Goal: Task Accomplishment & Management: Complete application form

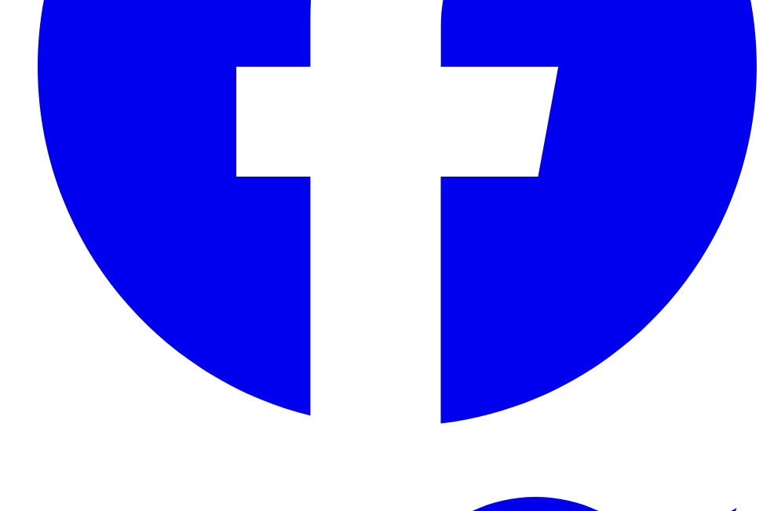
scroll to position [1494, 0]
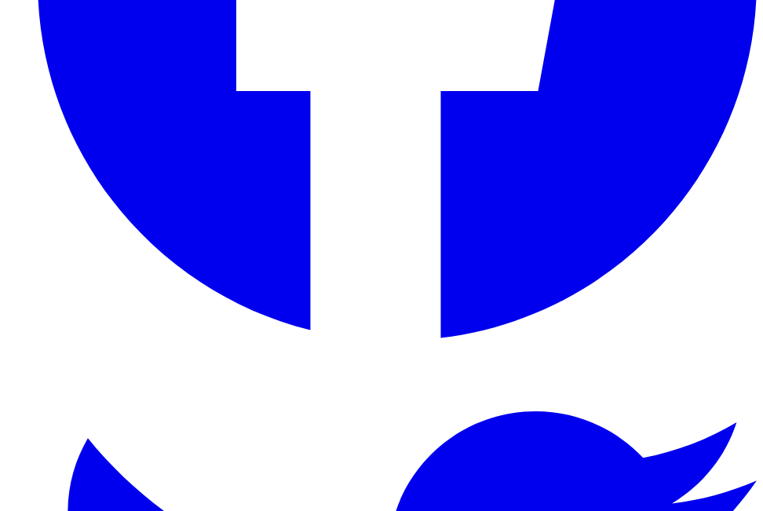
scroll to position [1569, 0]
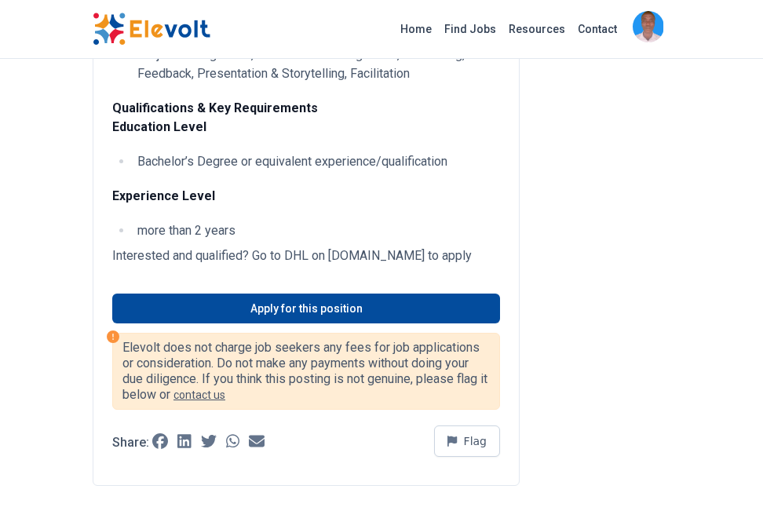
scroll to position [1352, 0]
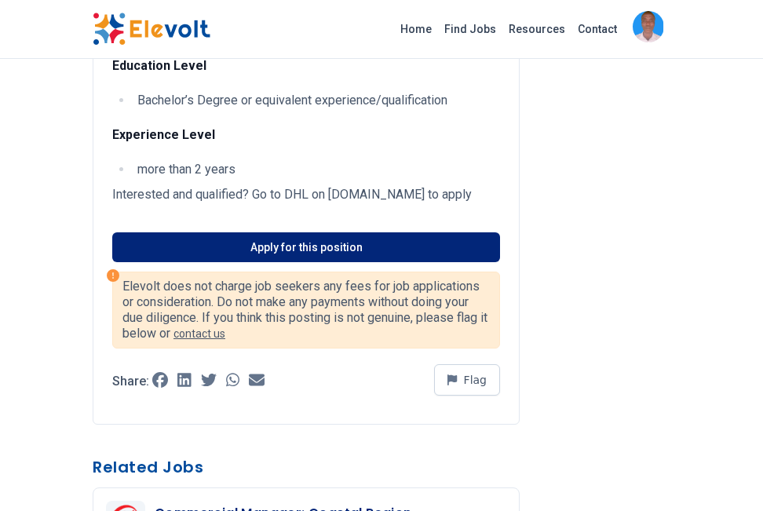
click at [331, 248] on link "Apply for this position" at bounding box center [306, 247] width 388 height 30
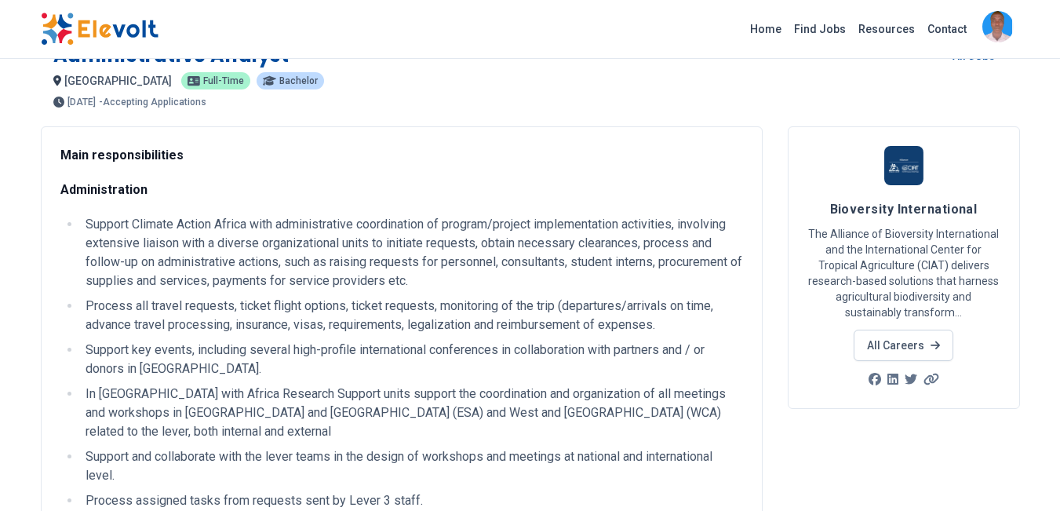
scroll to position [15, 0]
